Goal: Task Accomplishment & Management: Manage account settings

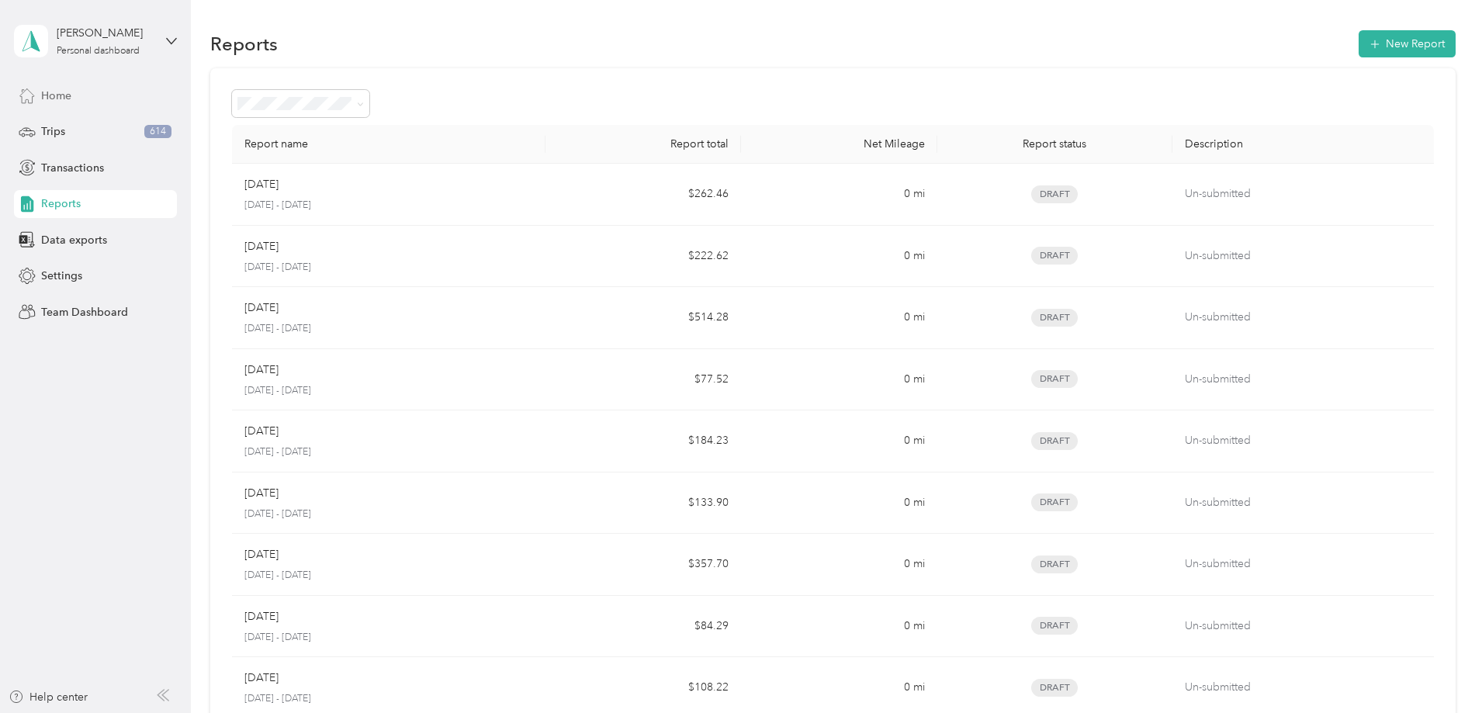
click at [73, 94] on div "Home" at bounding box center [95, 95] width 163 height 28
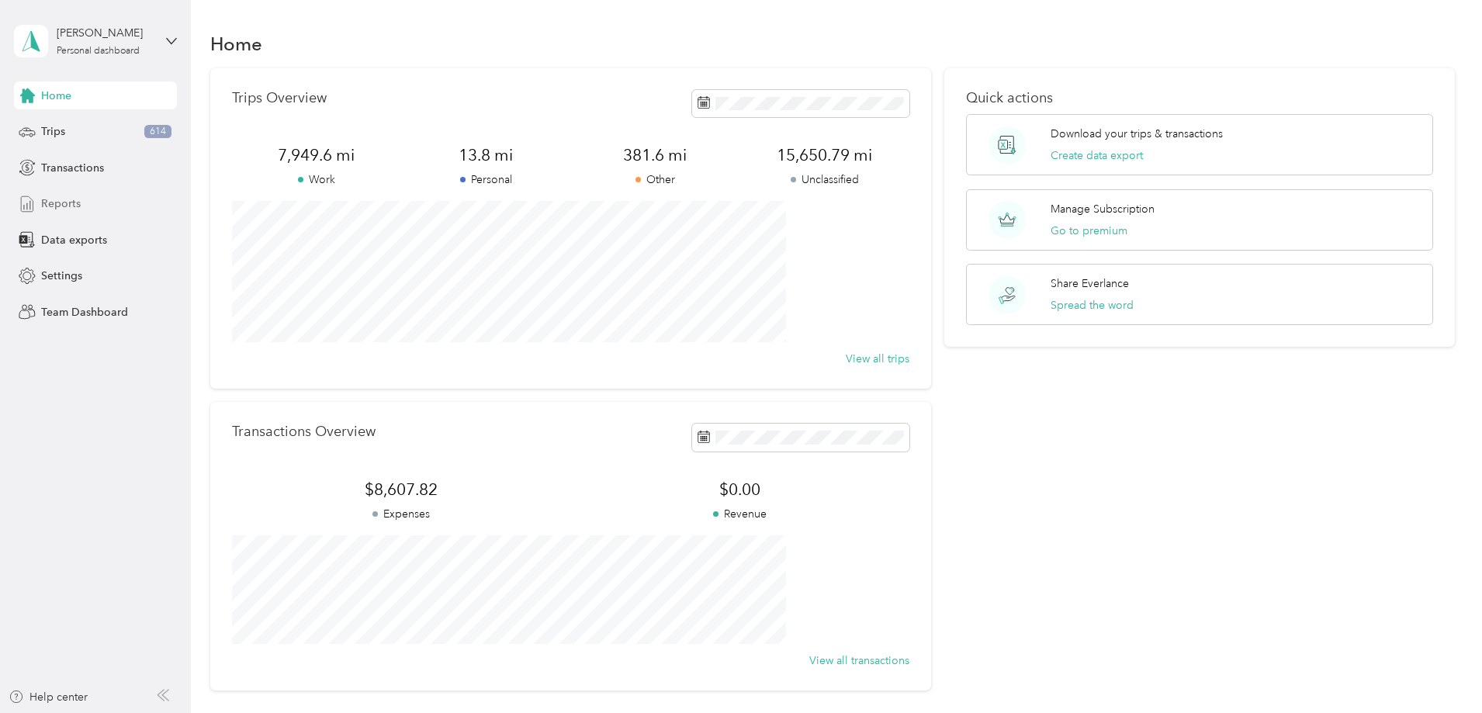
click at [55, 204] on span "Reports" at bounding box center [61, 204] width 40 height 16
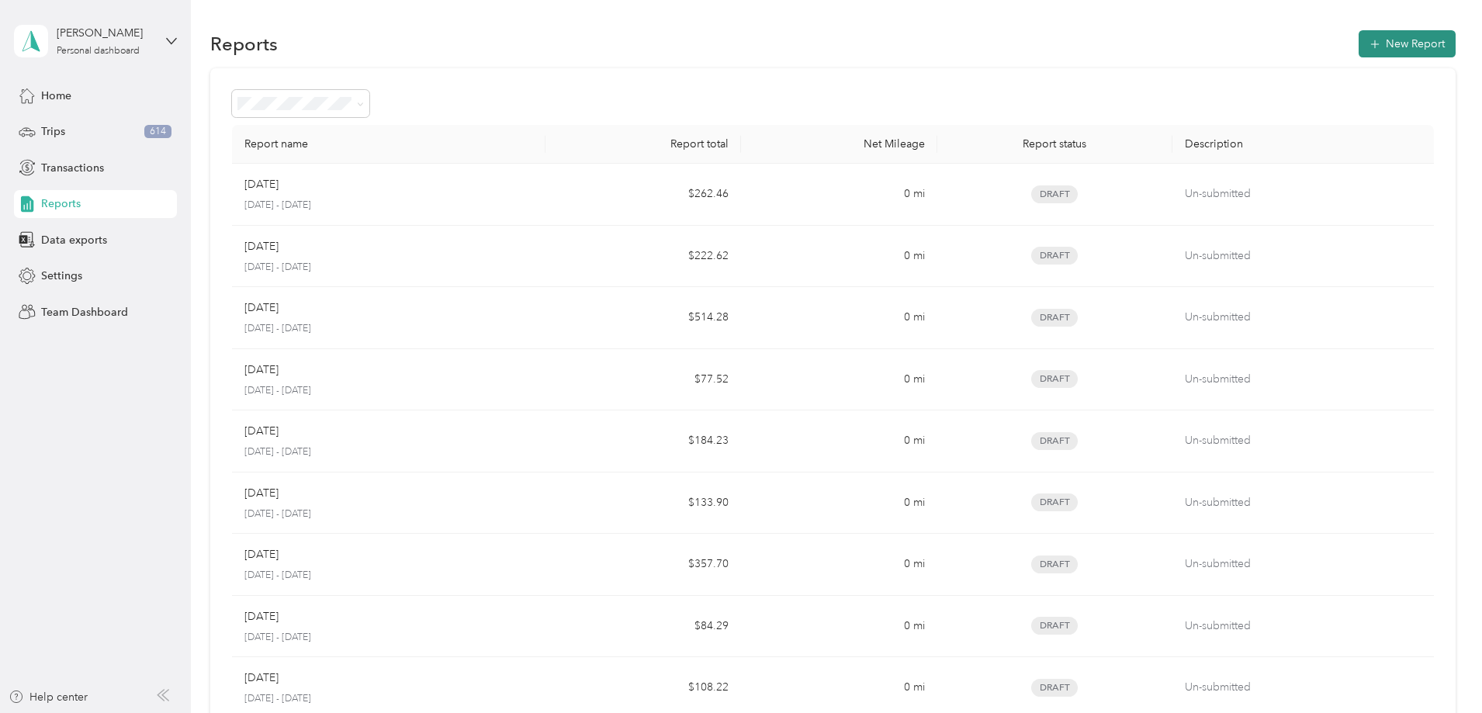
click at [1359, 44] on button "New Report" at bounding box center [1407, 43] width 97 height 27
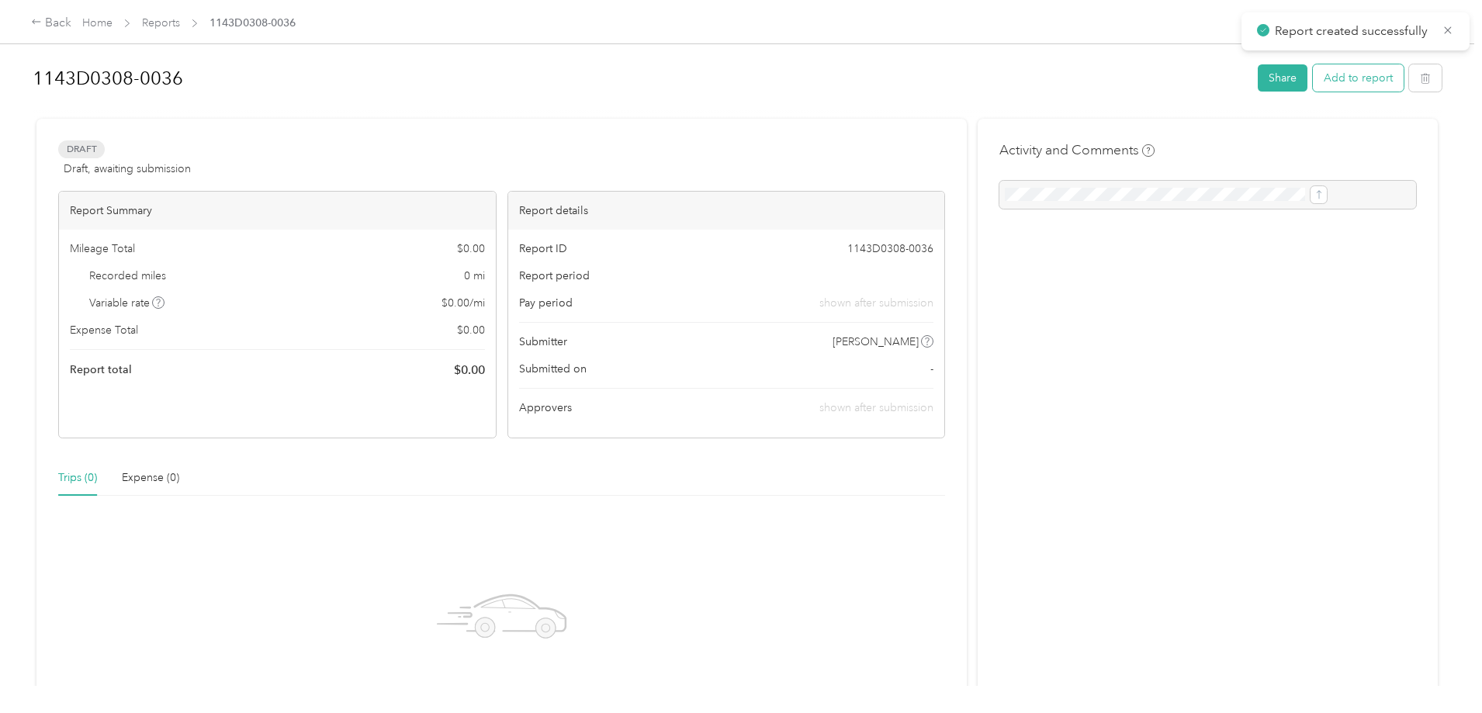
click at [1313, 81] on button "Add to report" at bounding box center [1358, 77] width 91 height 27
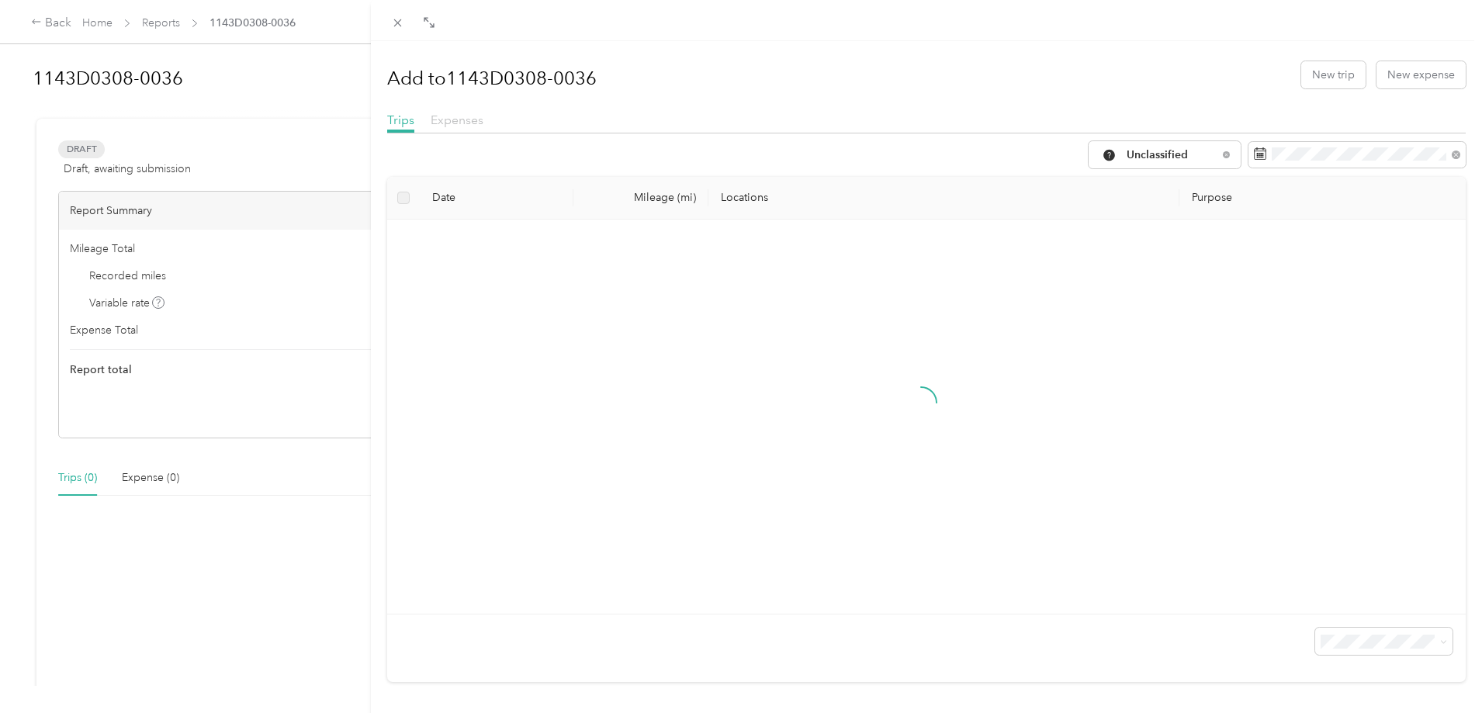
click at [459, 117] on span "Expenses" at bounding box center [457, 120] width 53 height 15
click at [1223, 156] on icon at bounding box center [1226, 154] width 6 height 6
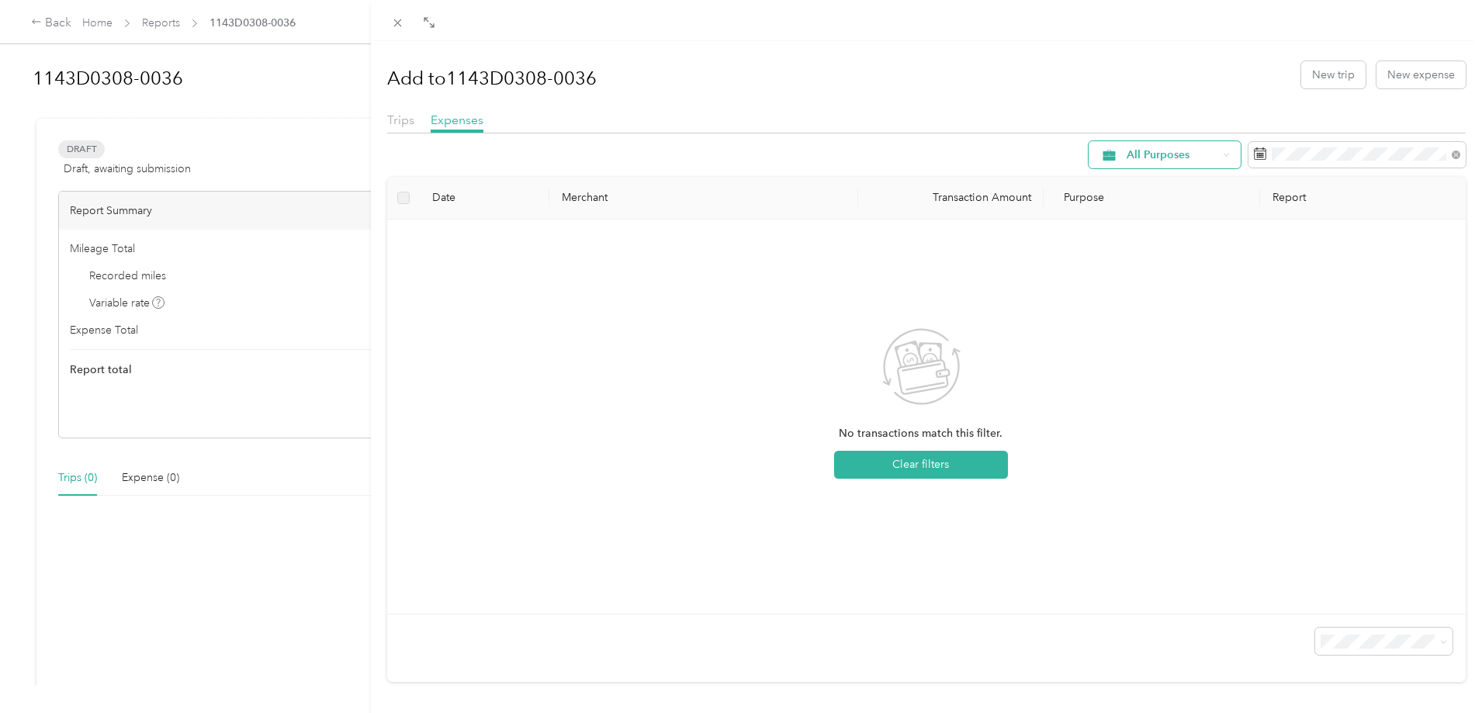
click at [1146, 154] on span "All Purposes" at bounding box center [1172, 155] width 91 height 11
click at [1145, 175] on li "All Purposes" at bounding box center [1199, 175] width 245 height 27
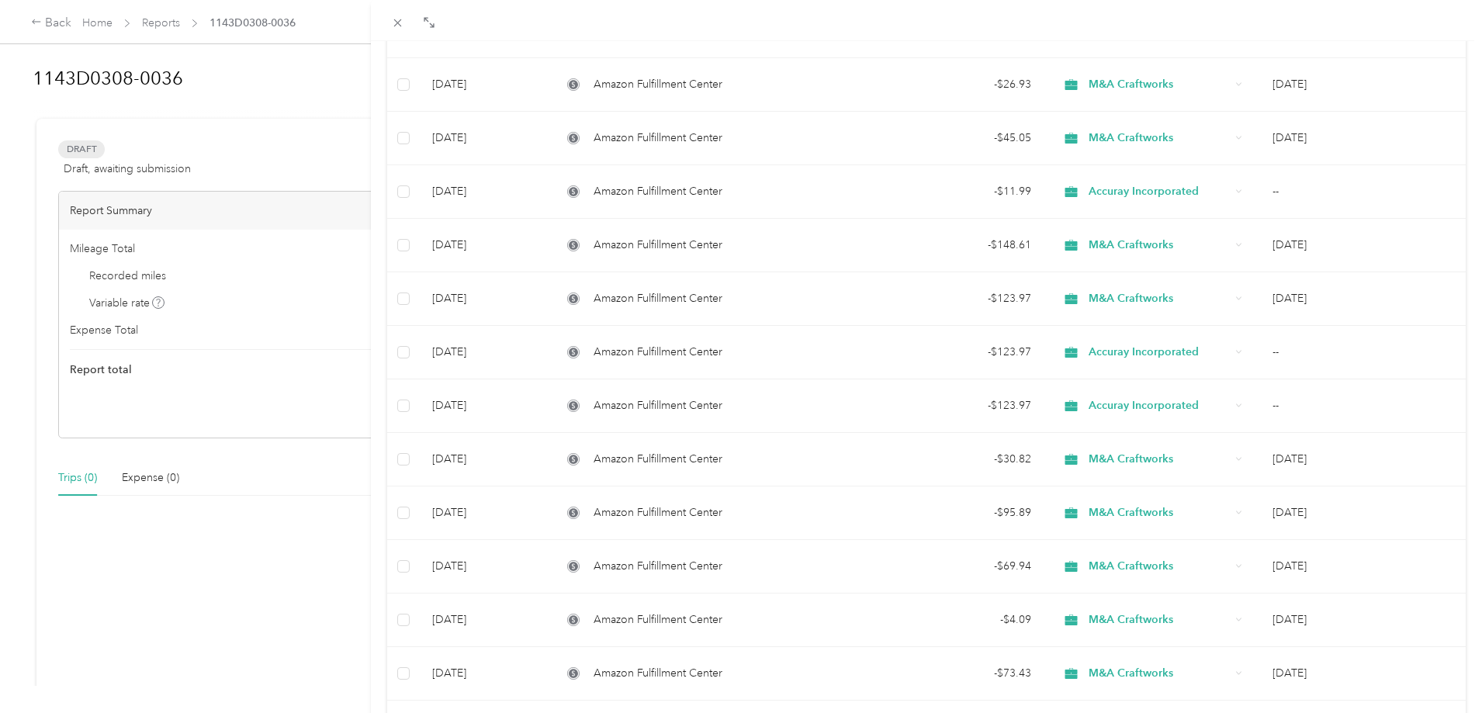
scroll to position [965, 0]
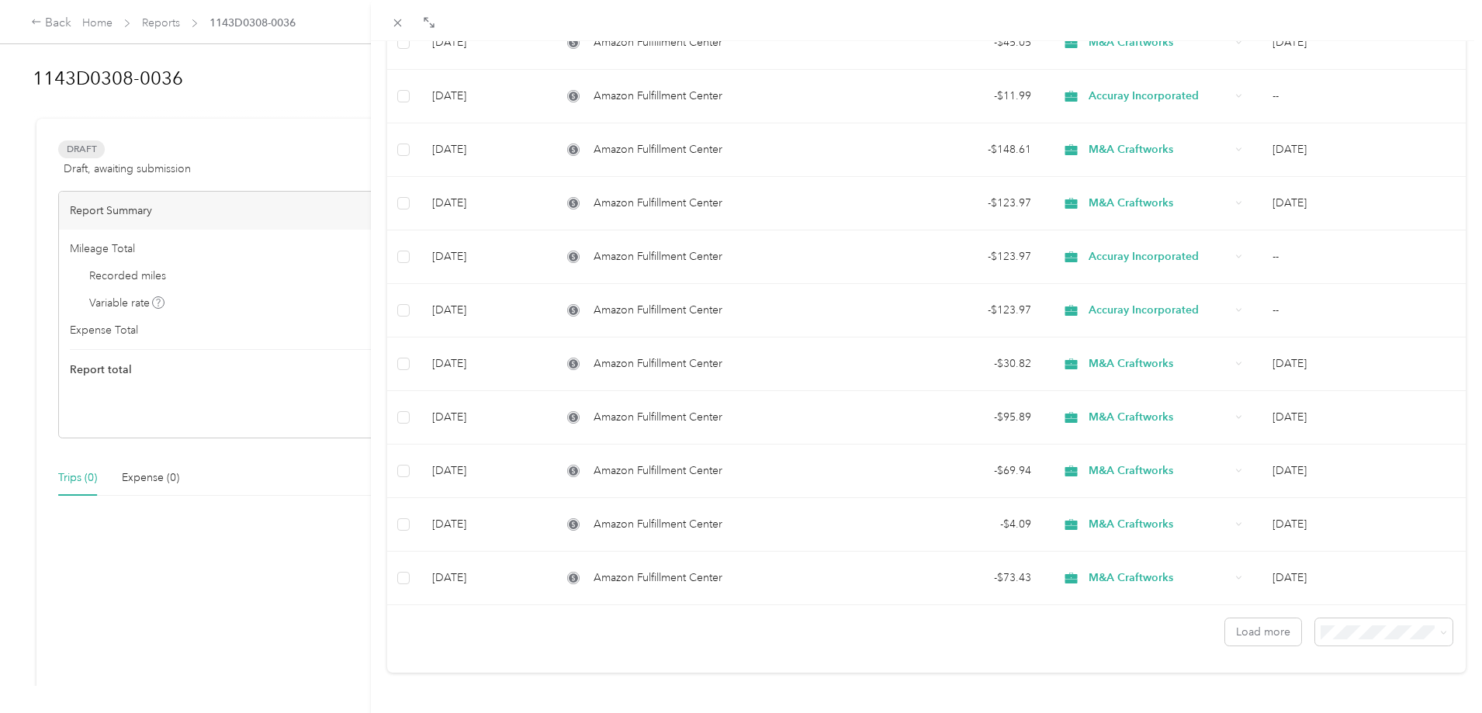
click at [1363, 595] on li "100 per load" at bounding box center [1372, 588] width 137 height 27
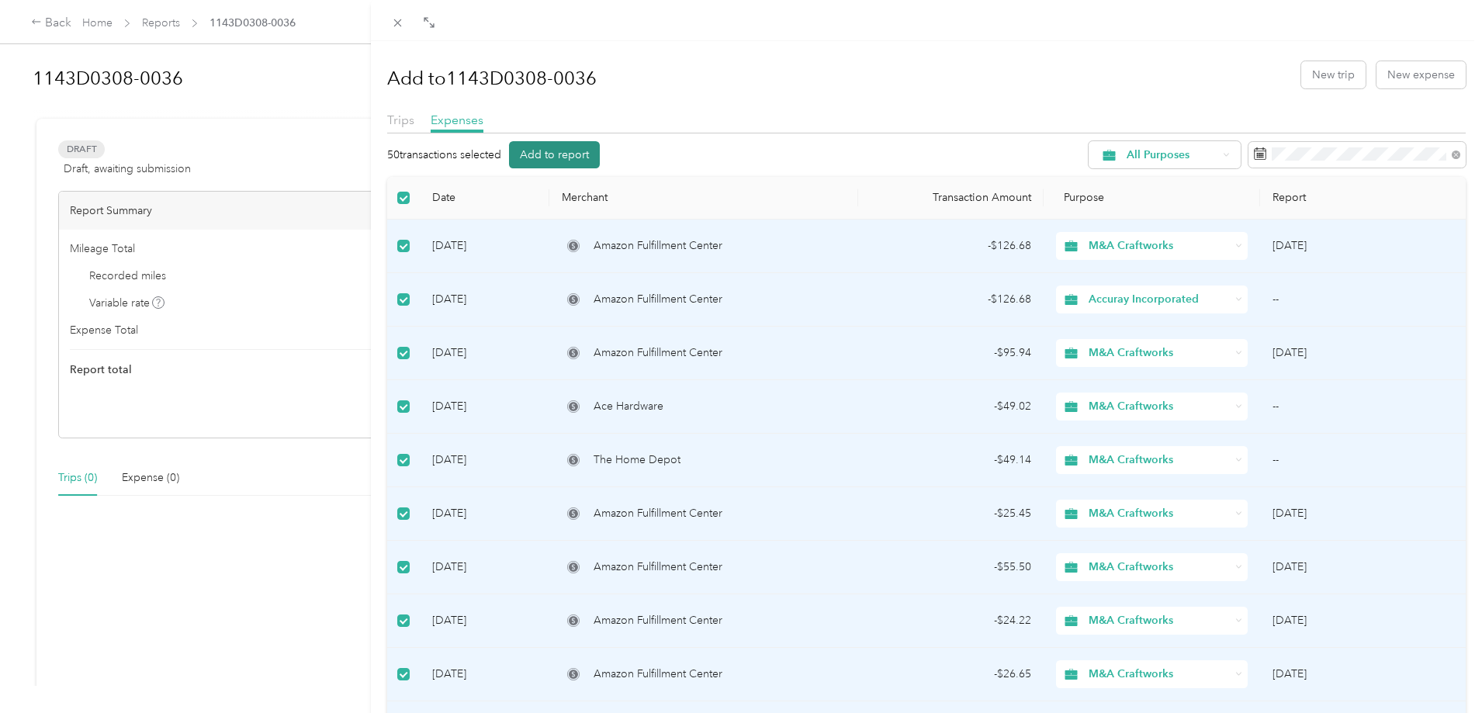
click at [547, 154] on button "Add to report" at bounding box center [554, 154] width 91 height 27
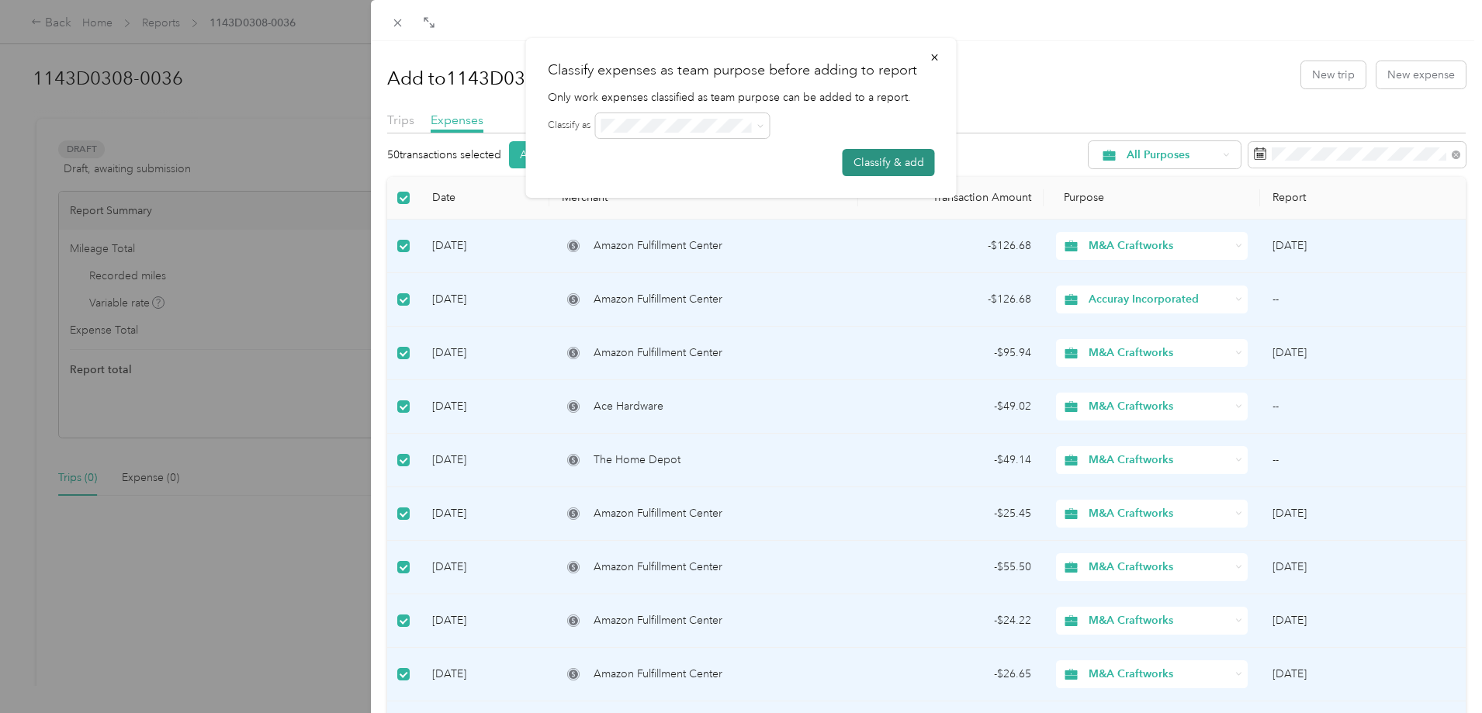
click at [865, 163] on button "Classify & add" at bounding box center [889, 162] width 92 height 27
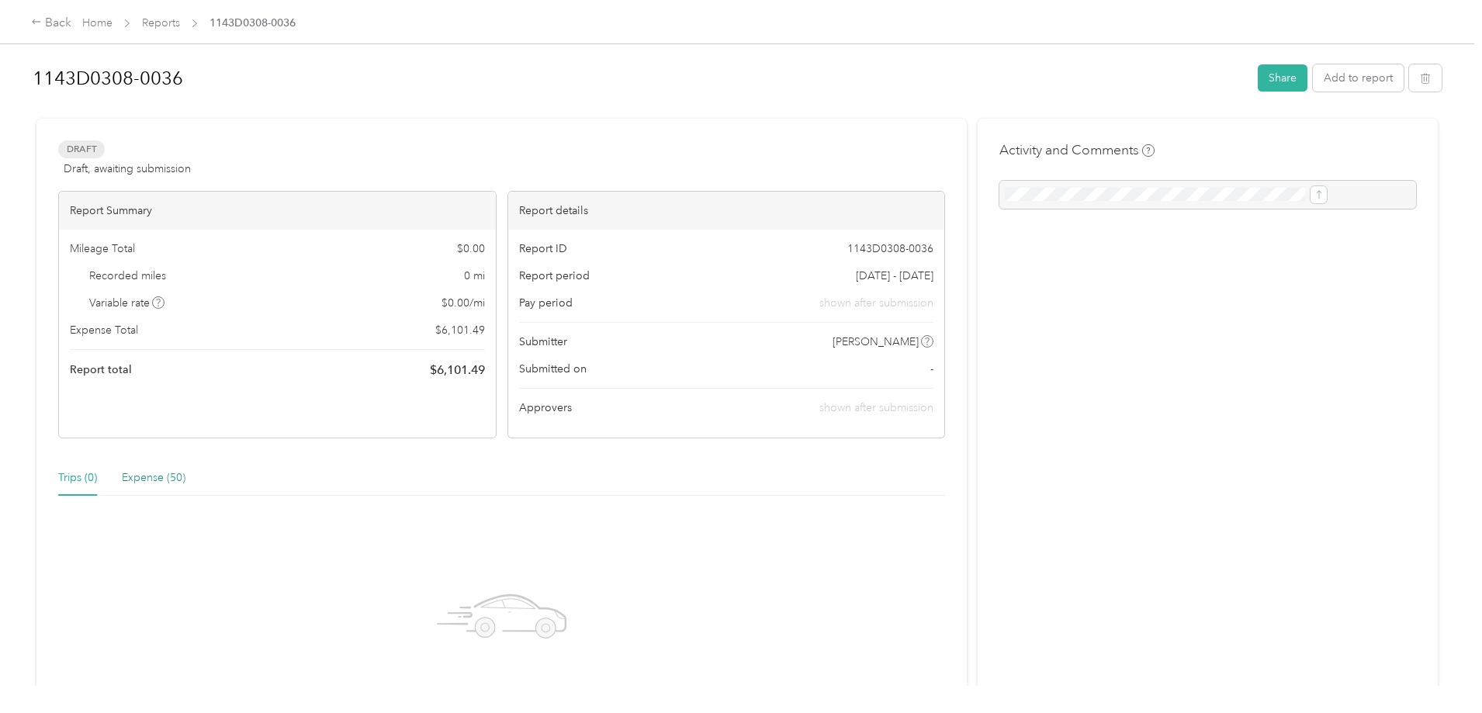
click at [185, 483] on div "Expense (50)" at bounding box center [154, 478] width 64 height 17
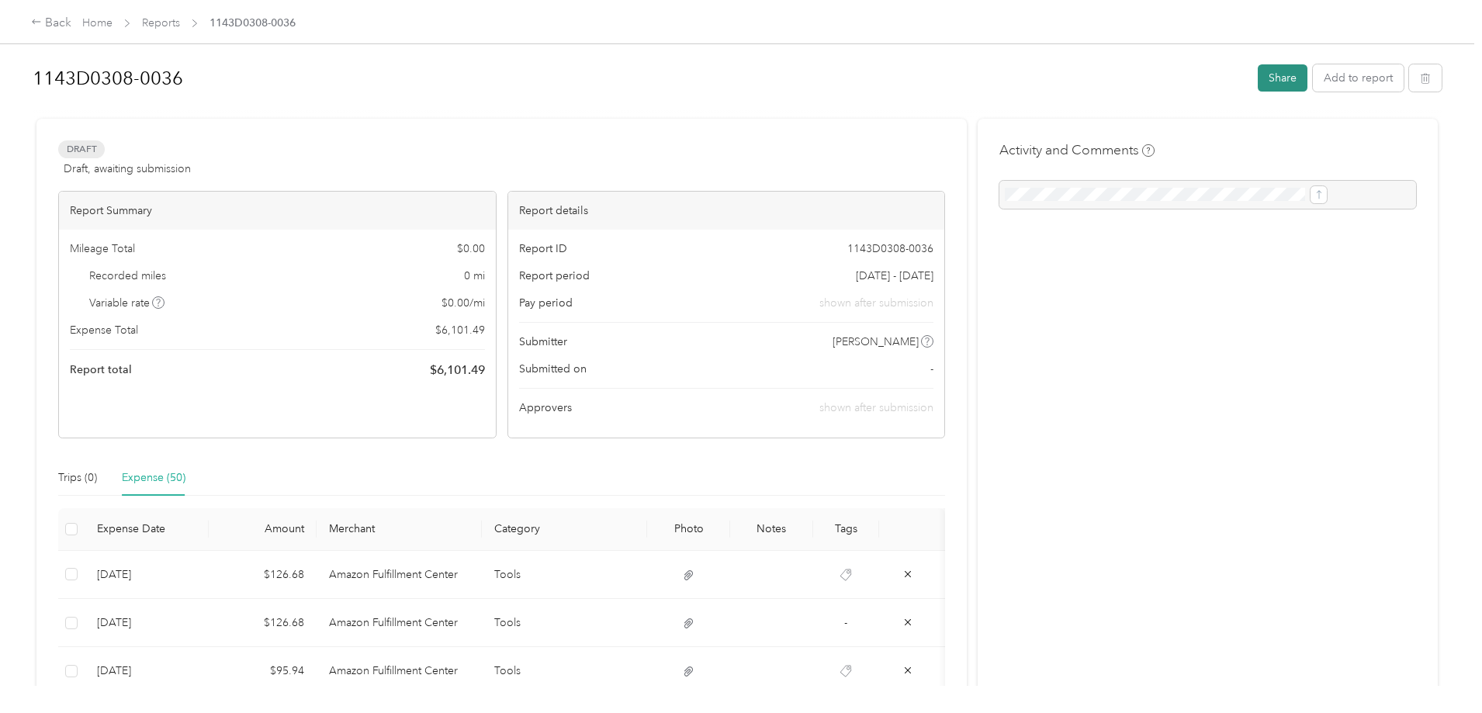
click at [1258, 76] on button "Share" at bounding box center [1283, 77] width 50 height 27
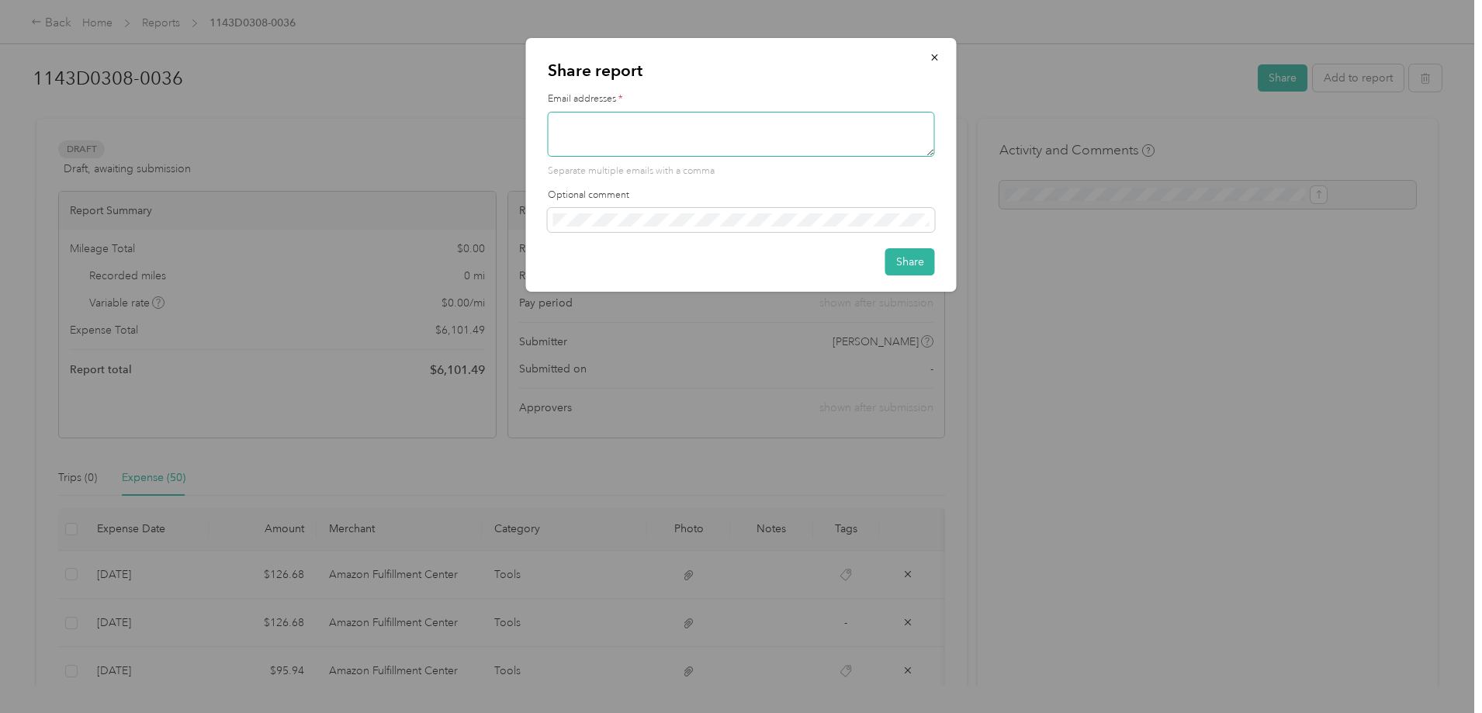
click at [592, 133] on textarea at bounding box center [741, 134] width 387 height 45
type textarea "schadey1@gmail.com"
click at [908, 264] on button "Share" at bounding box center [910, 261] width 50 height 27
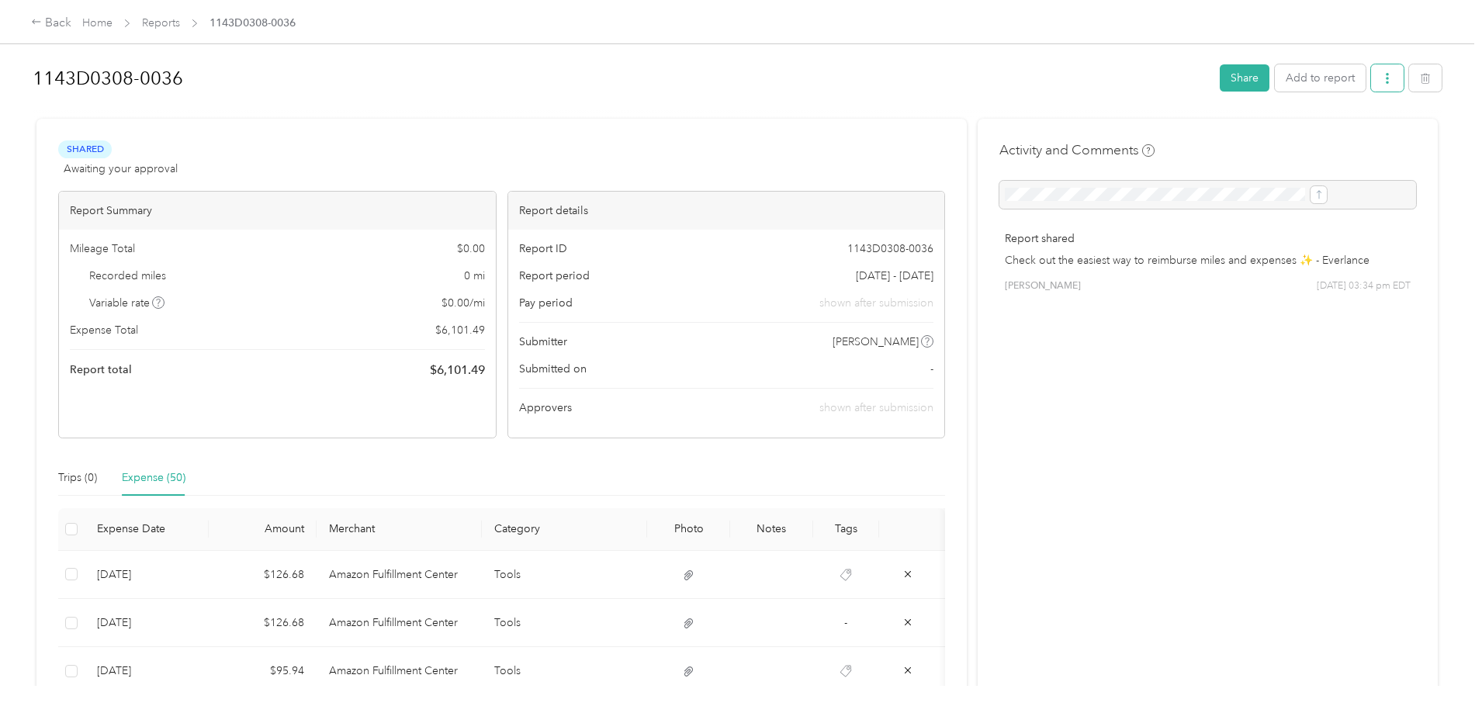
click at [1382, 81] on icon "button" at bounding box center [1387, 78] width 11 height 11
click at [1209, 136] on span "Download" at bounding box center [1215, 135] width 51 height 16
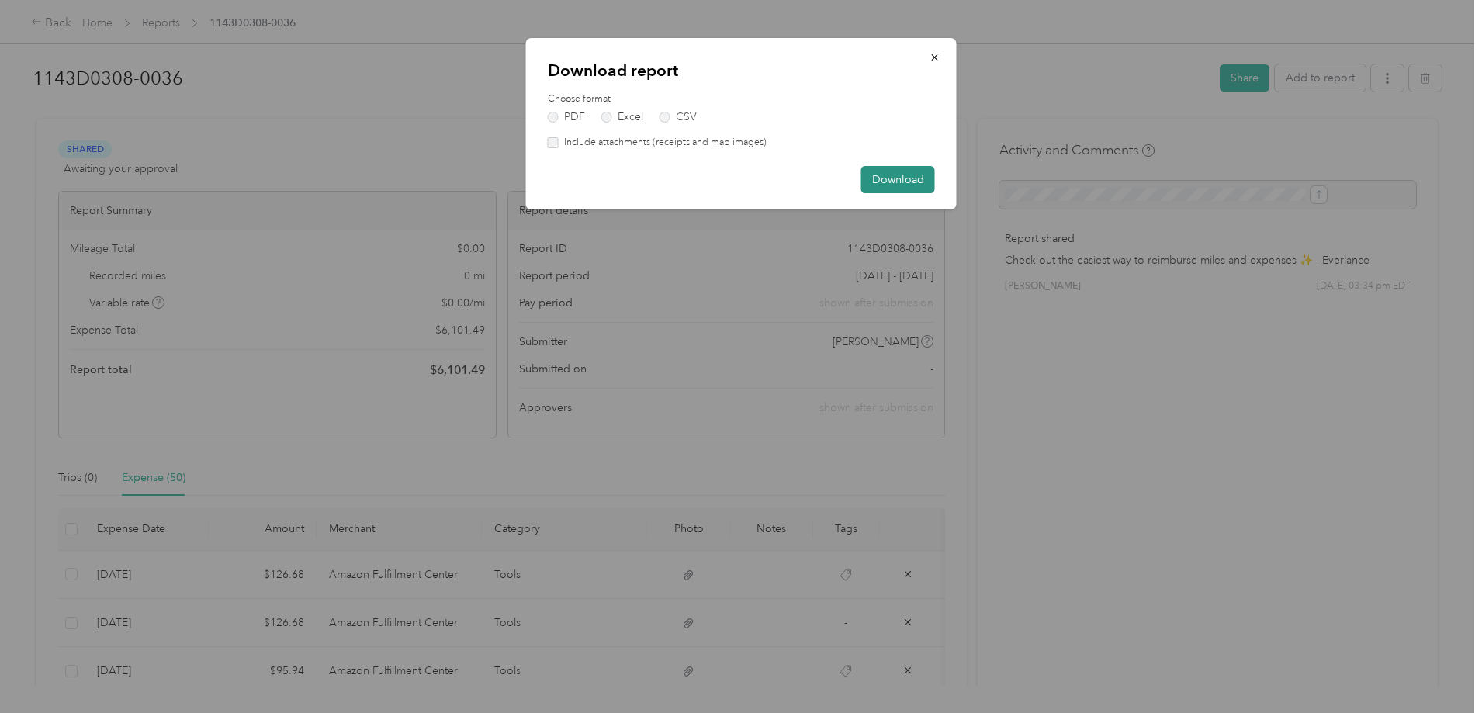
click at [902, 180] on button "Download" at bounding box center [898, 179] width 74 height 27
